Goal: Transaction & Acquisition: Purchase product/service

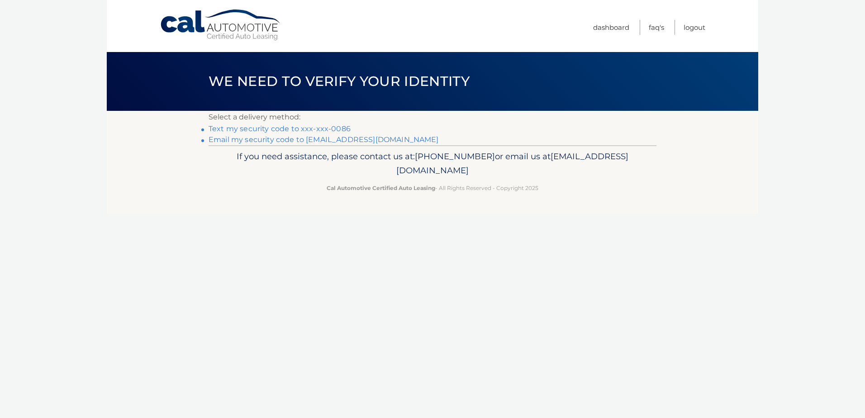
click at [275, 127] on link "Text my security code to xxx-xxx-0086" at bounding box center [279, 128] width 142 height 9
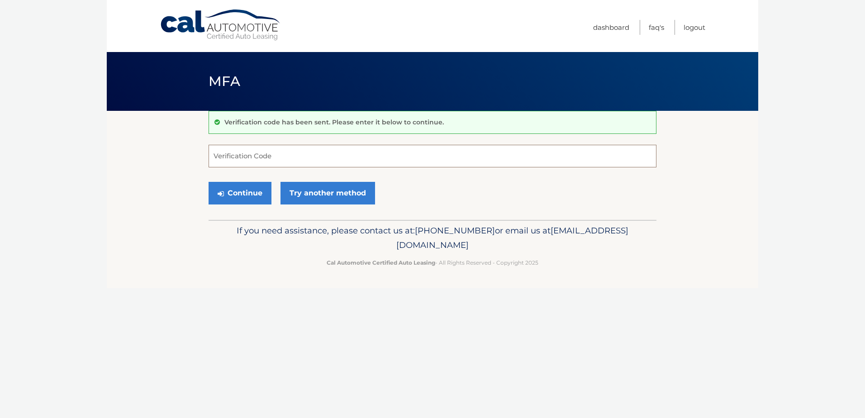
click at [343, 164] on input "Verification Code" at bounding box center [432, 156] width 448 height 23
click at [329, 164] on input "Verification Code" at bounding box center [432, 156] width 448 height 23
type input "102184"
click at [252, 194] on button "Continue" at bounding box center [239, 193] width 63 height 23
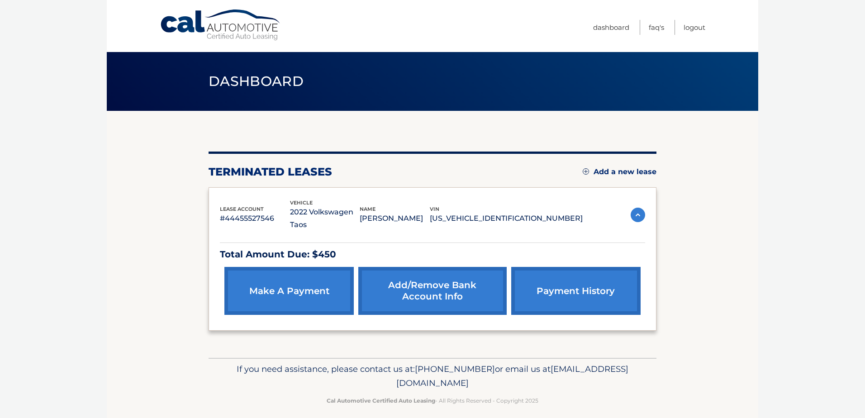
click at [309, 279] on link "make a payment" at bounding box center [288, 291] width 129 height 48
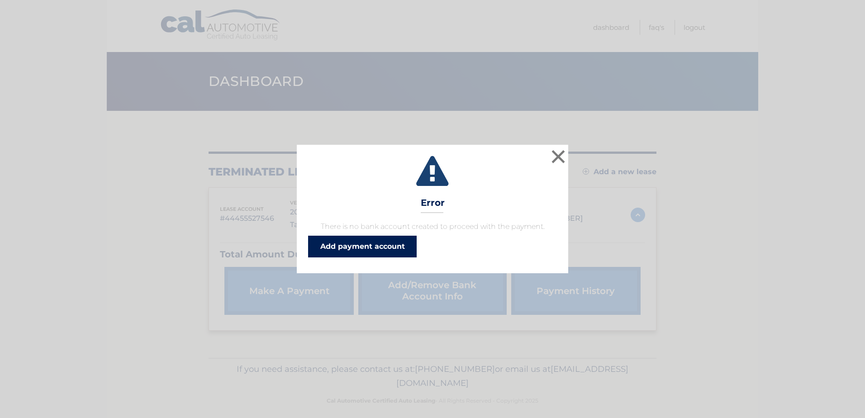
click at [351, 243] on link "Add payment account" at bounding box center [362, 247] width 109 height 22
click at [381, 249] on link "Add payment account" at bounding box center [362, 247] width 109 height 22
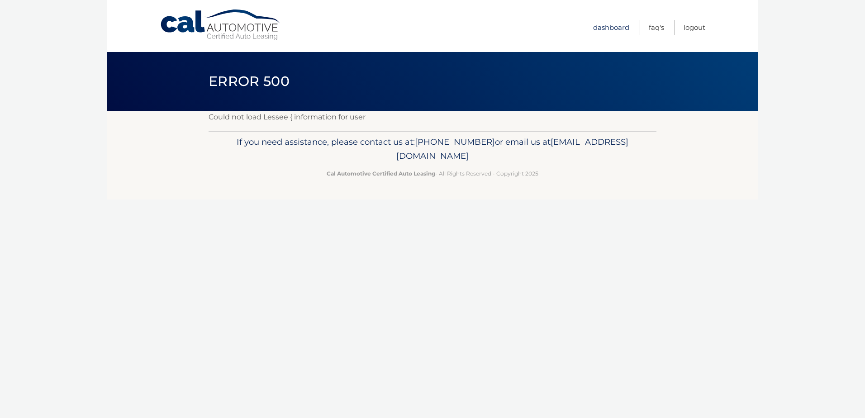
click at [608, 28] on link "Dashboard" at bounding box center [611, 27] width 36 height 15
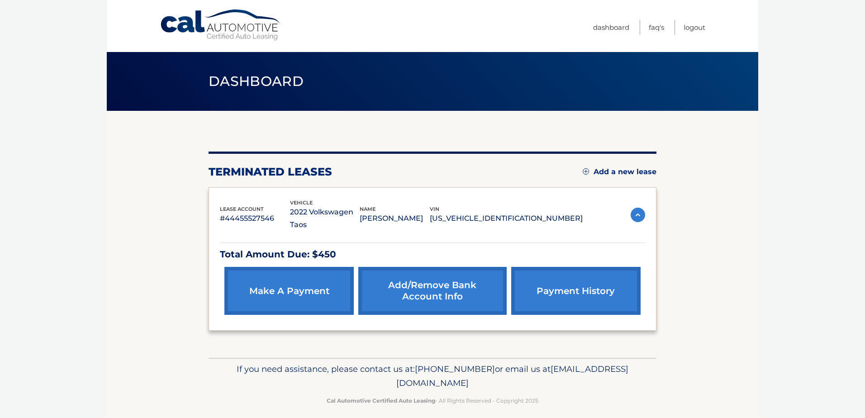
click at [411, 274] on link "Add/Remove bank account info" at bounding box center [432, 291] width 148 height 48
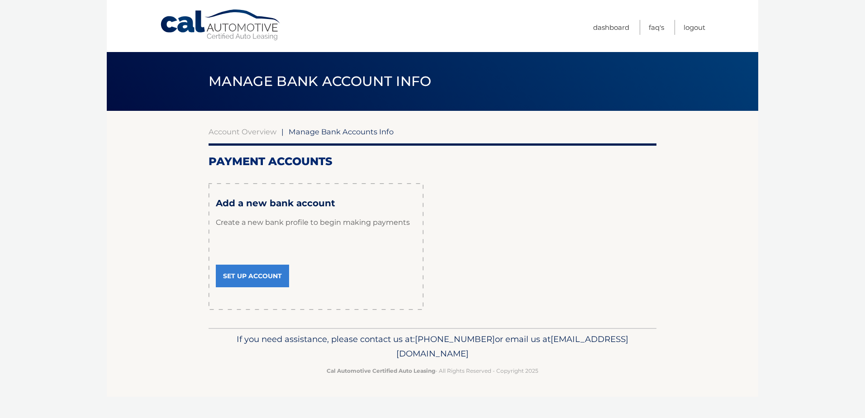
click at [261, 279] on link "Set Up Account" at bounding box center [252, 276] width 73 height 23
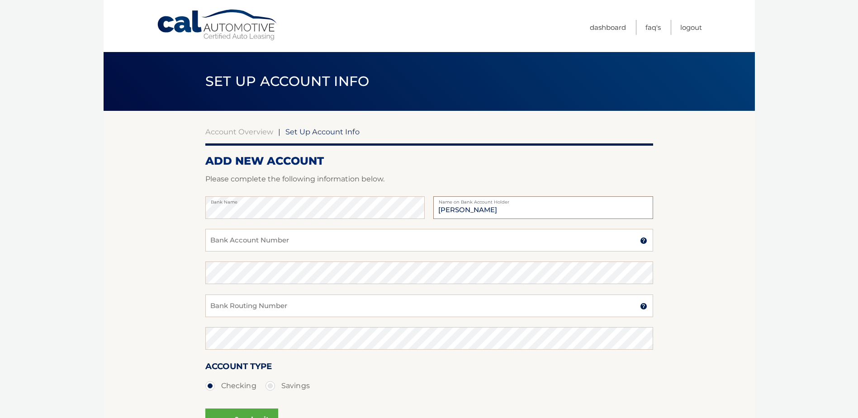
type input "[PERSON_NAME]"
click at [258, 237] on input "Bank Account Number" at bounding box center [429, 240] width 448 height 23
type input "210601398201"
click at [281, 310] on input "Bank Routing Number" at bounding box center [429, 305] width 448 height 23
type input "021000021"
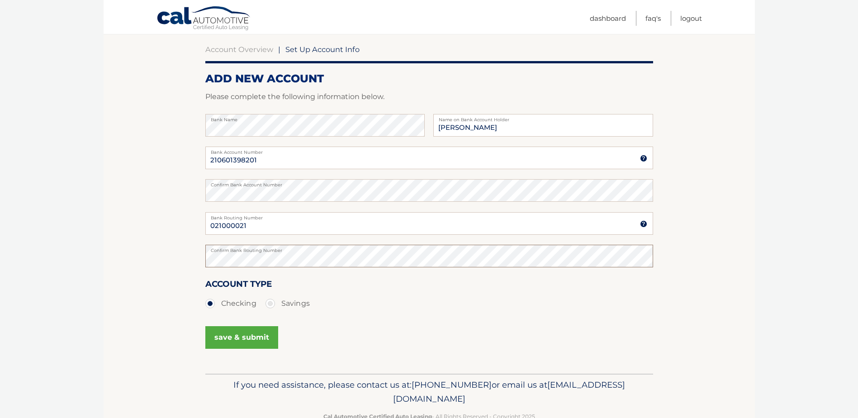
scroll to position [107, 0]
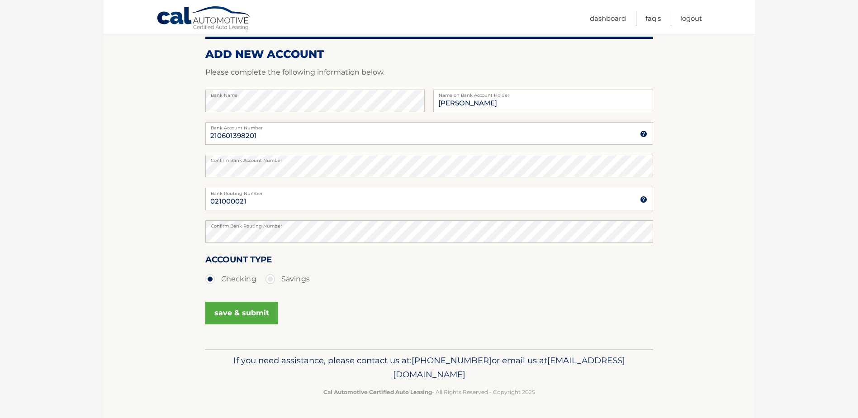
click at [256, 314] on button "save & submit" at bounding box center [241, 313] width 73 height 23
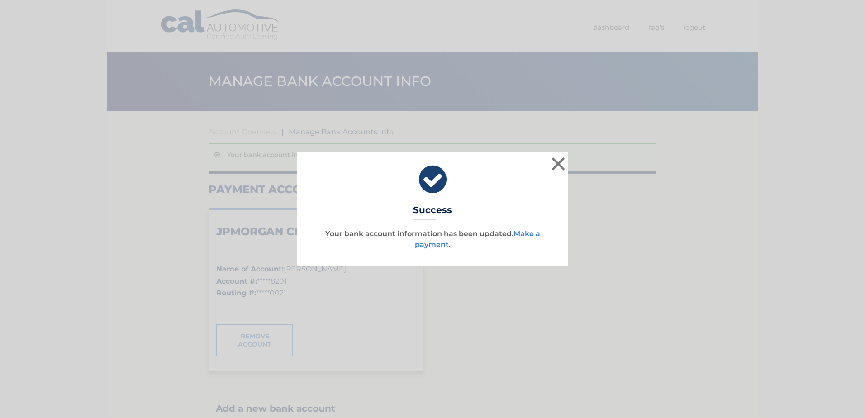
click at [437, 245] on link "Make a payment" at bounding box center [477, 238] width 125 height 19
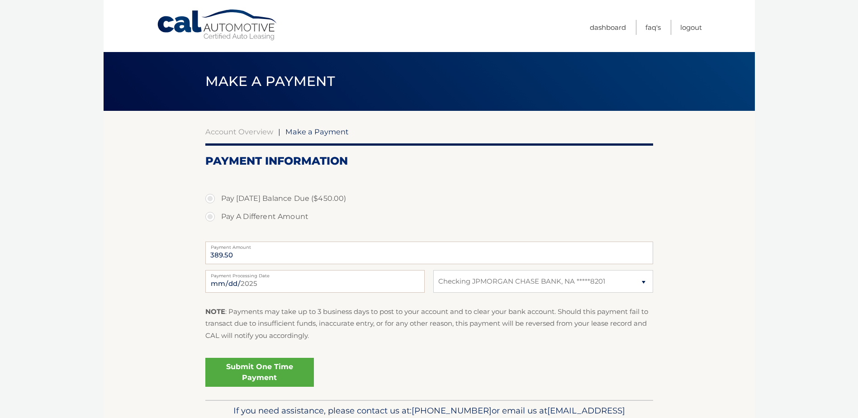
select select "ZWNjMGFjMTctYTFlYy00M2EwLTkyNDItM2NmZTc1NThhNzk3"
click at [254, 366] on link "Submit One Time Payment" at bounding box center [259, 372] width 109 height 29
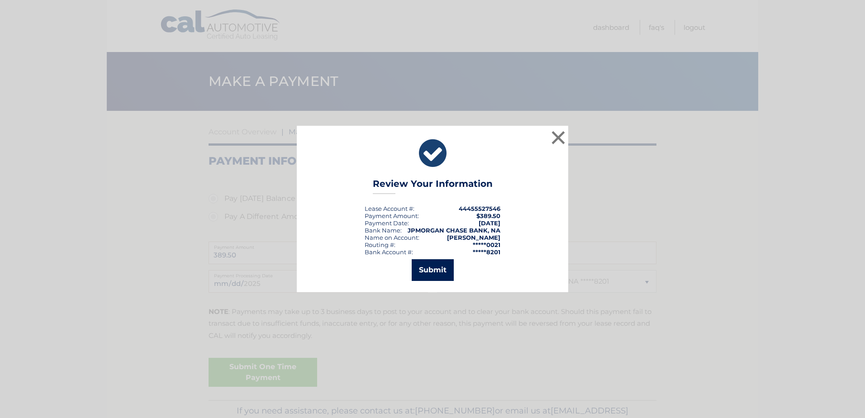
click at [440, 271] on button "Submit" at bounding box center [433, 270] width 42 height 22
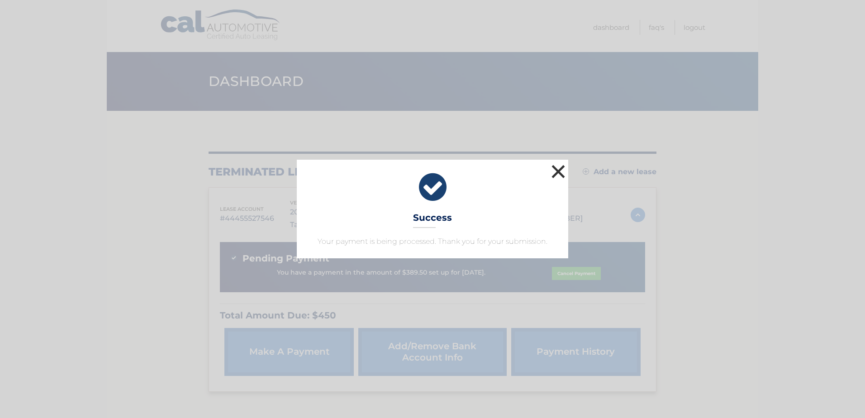
click at [555, 173] on button "×" at bounding box center [558, 171] width 18 height 18
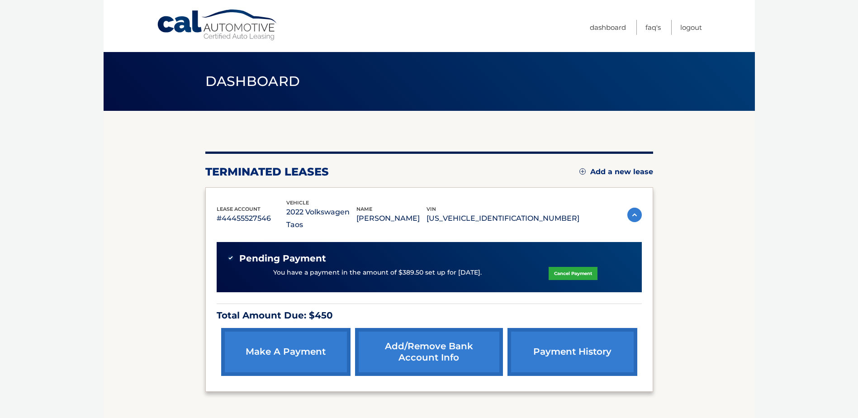
click at [559, 340] on link "payment history" at bounding box center [571, 352] width 129 height 48
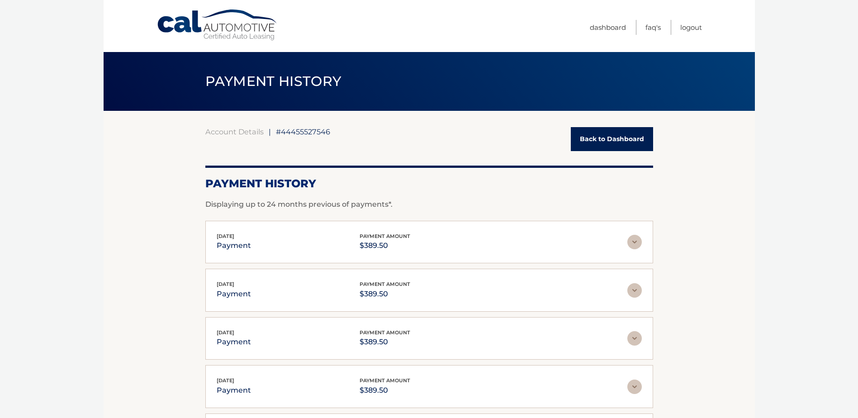
click at [606, 131] on link "Back to Dashboard" at bounding box center [612, 139] width 82 height 24
